Goal: Task Accomplishment & Management: Manage account settings

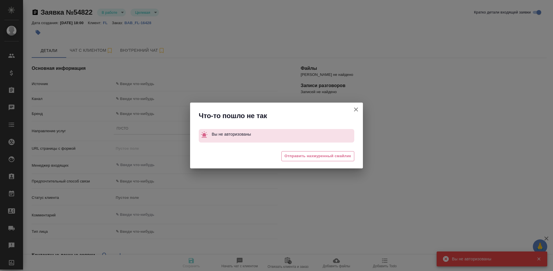
select select "RU"
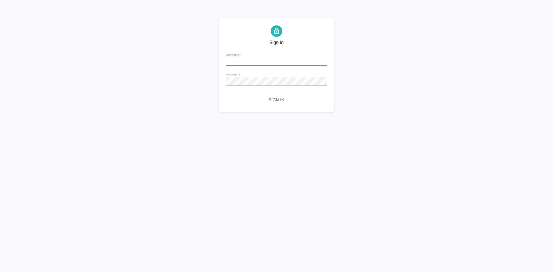
type input "[EMAIL_ADDRESS][DOMAIN_NAME]"
click at [280, 99] on span "Sign in" at bounding box center [276, 99] width 92 height 7
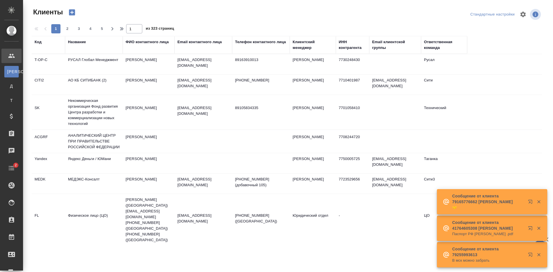
select select "RU"
